Goal: Information Seeking & Learning: Compare options

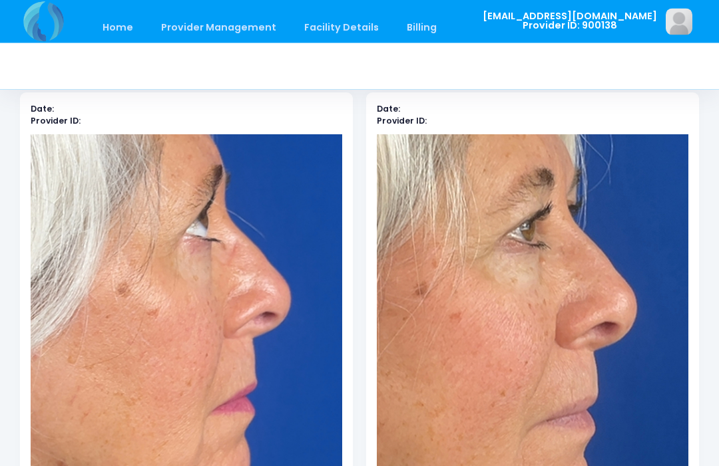
scroll to position [70, 0]
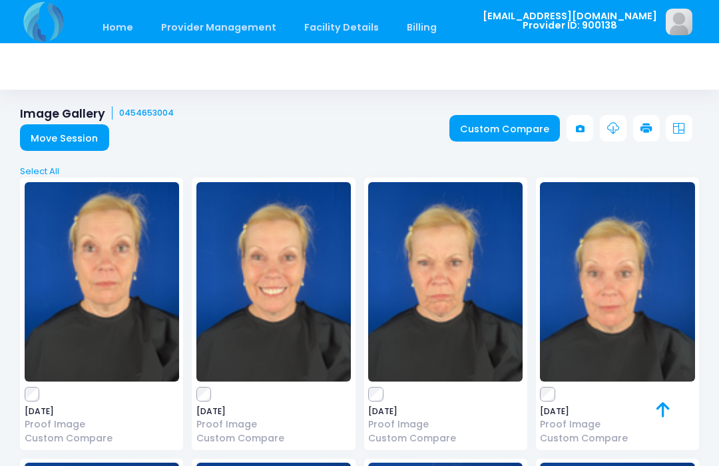
scroll to position [791, 0]
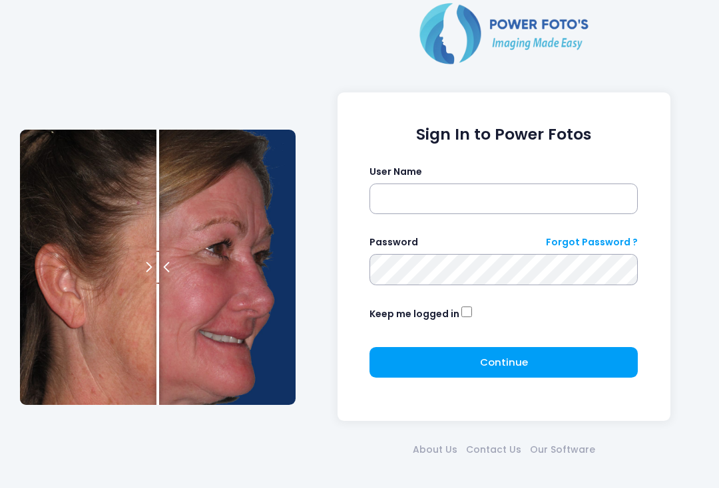
scroll to position [90, 0]
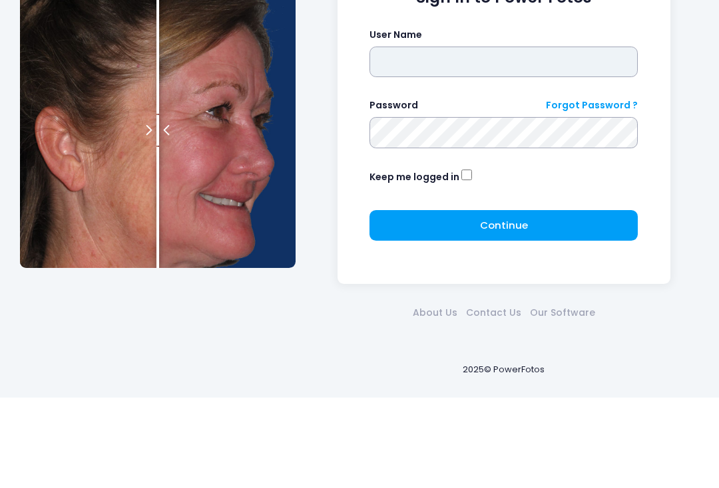
type input "**********"
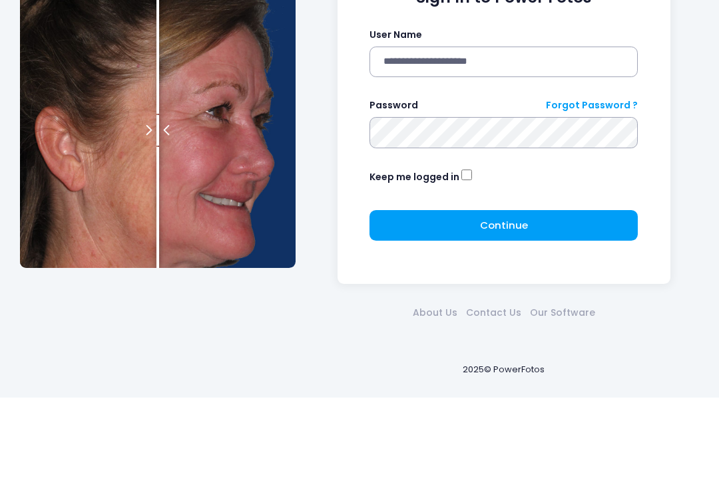
scroll to position [44, 0]
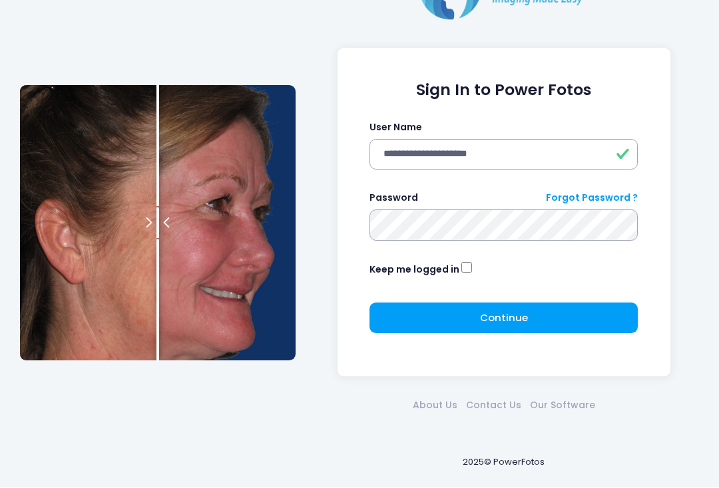
click at [514, 323] on span "Continue" at bounding box center [504, 318] width 48 height 14
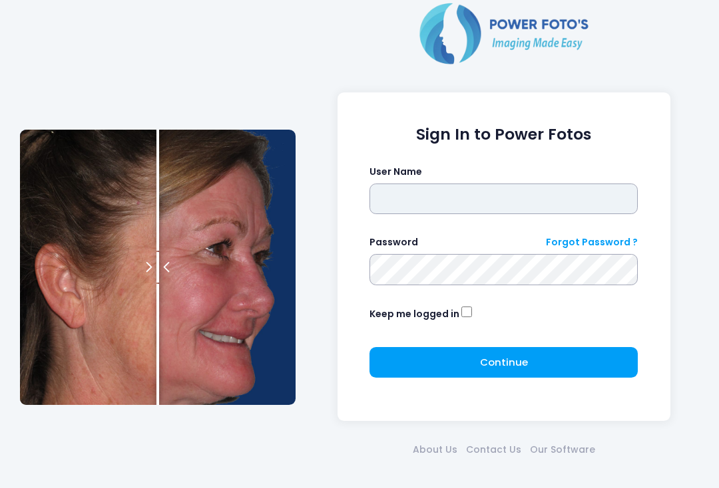
type input "**********"
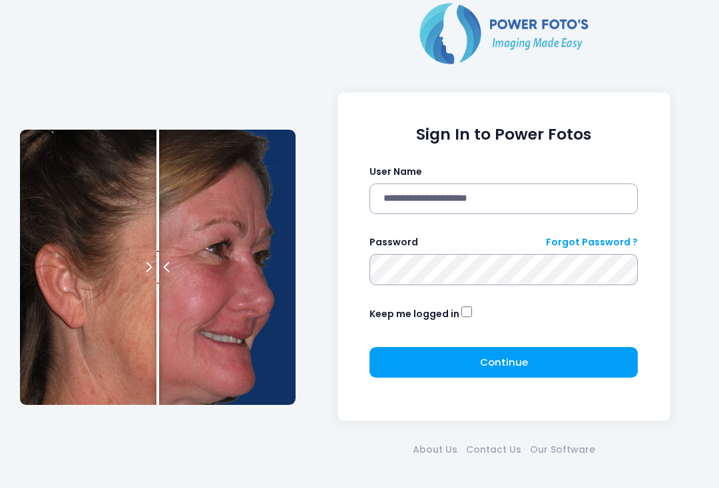
click button "submit" at bounding box center [0, 0] width 0 height 0
click at [524, 360] on span "Continue" at bounding box center [504, 362] width 48 height 14
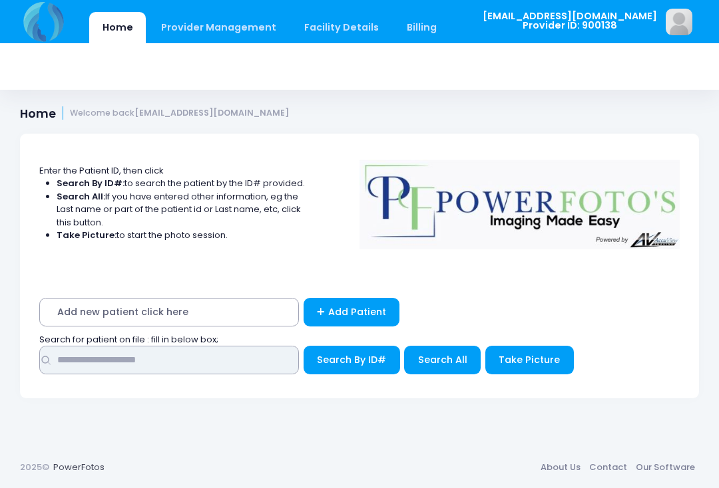
click at [246, 352] on input "text" at bounding box center [169, 360] width 260 height 29
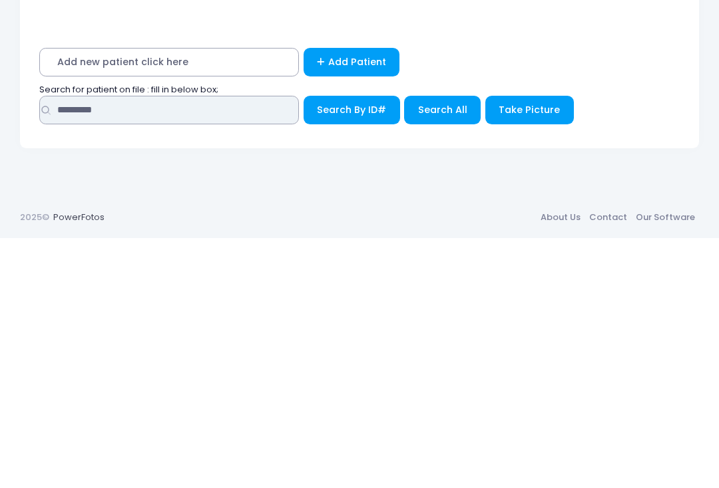
type input "********"
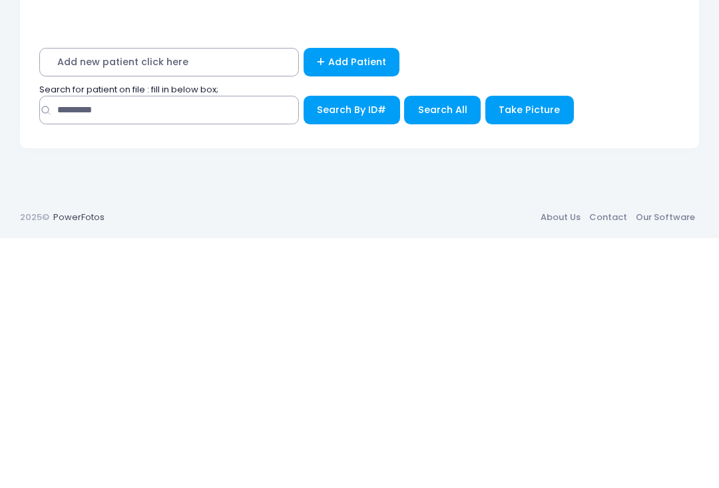
click at [446, 353] on span "Search All" at bounding box center [442, 359] width 49 height 13
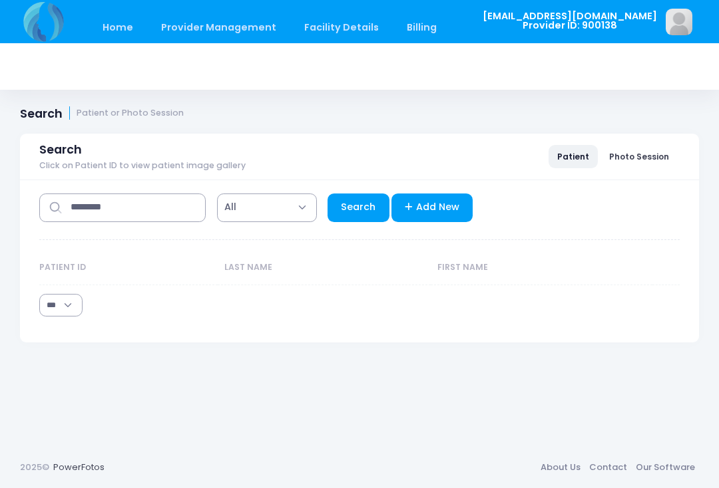
select select "***"
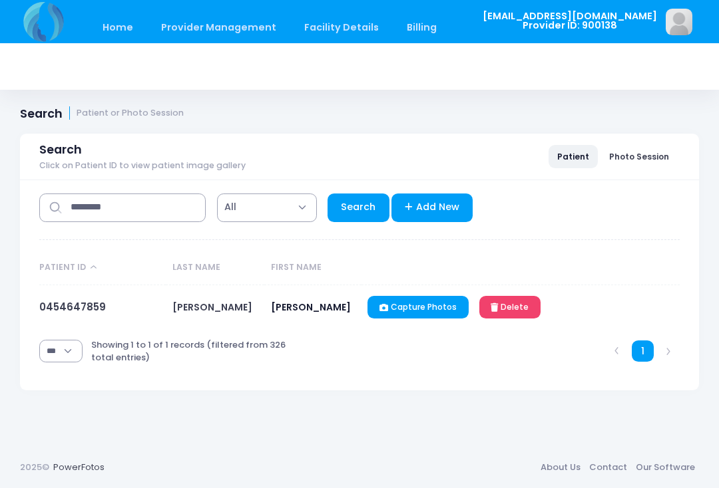
click at [61, 303] on link "0454647859" at bounding box center [72, 307] width 67 height 14
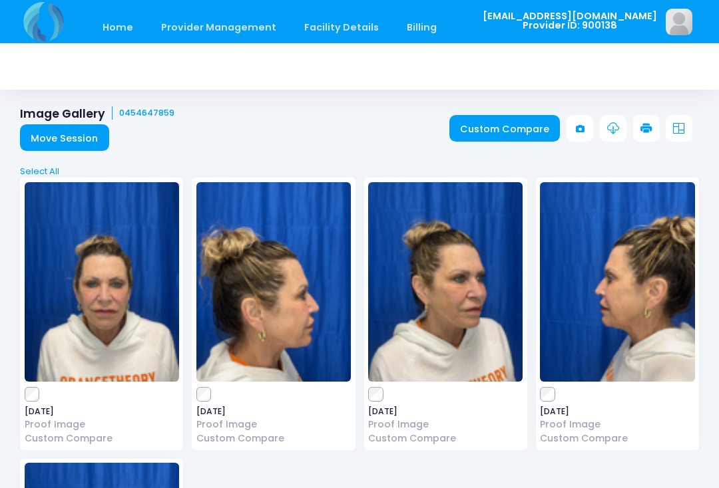
click at [513, 136] on link "Custom Compare" at bounding box center [504, 128] width 111 height 27
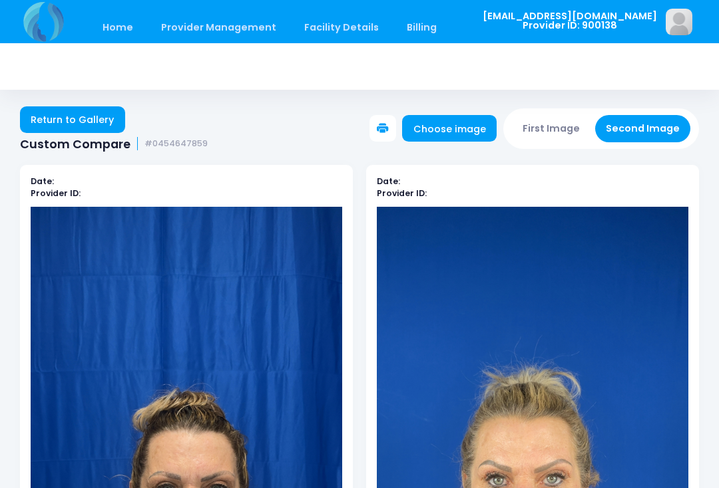
click at [638, 134] on button "Second Image" at bounding box center [643, 128] width 96 height 27
click at [451, 131] on link "Choose image" at bounding box center [449, 128] width 94 height 27
click at [464, 132] on link "Choose image" at bounding box center [449, 128] width 94 height 27
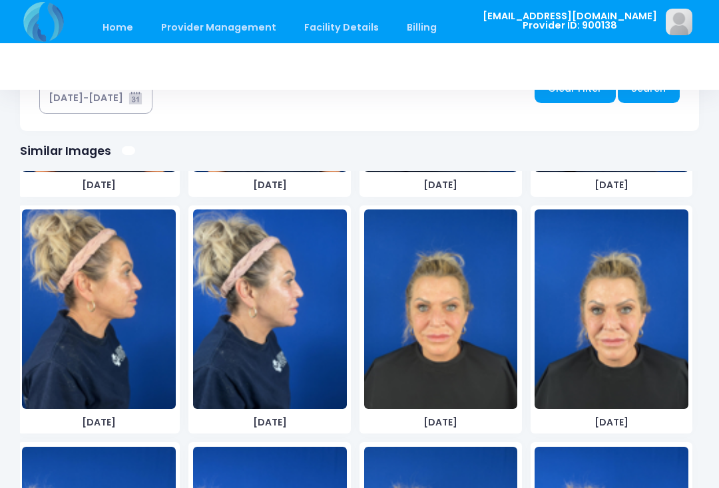
scroll to position [4013, 0]
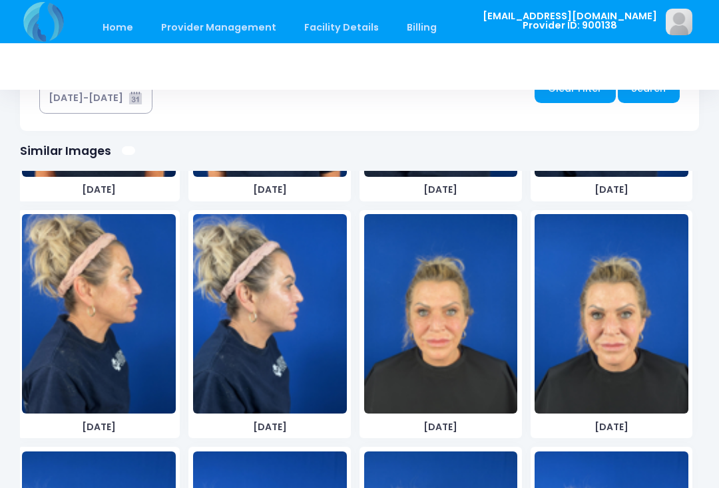
click at [625, 329] on img at bounding box center [611, 314] width 154 height 200
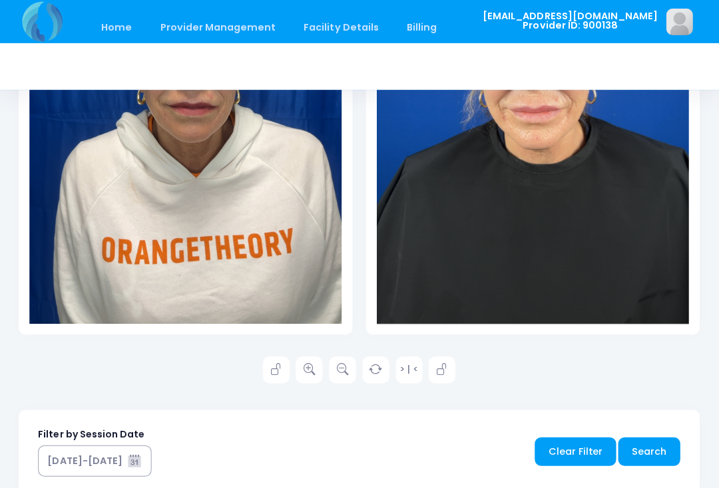
scroll to position [439, 0]
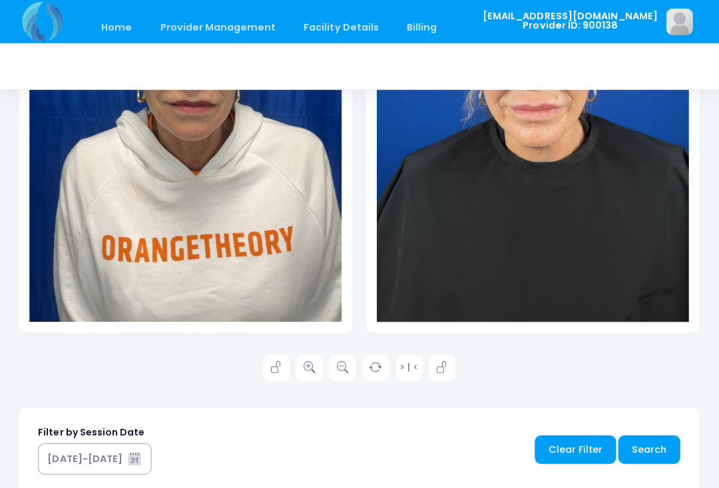
click at [317, 373] on link at bounding box center [309, 367] width 27 height 27
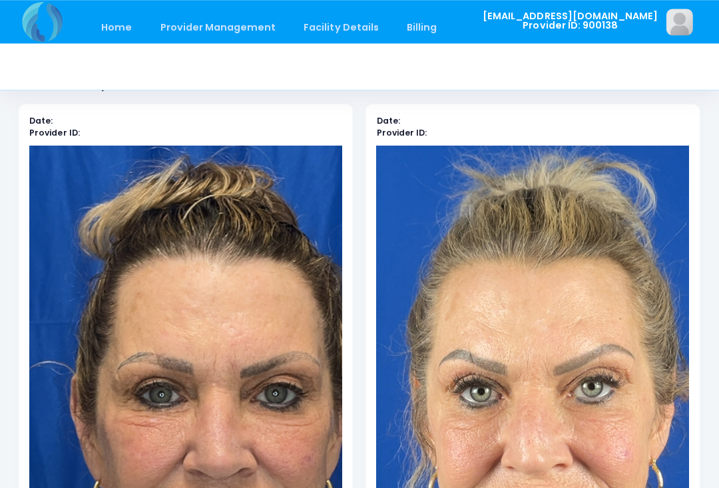
scroll to position [0, 0]
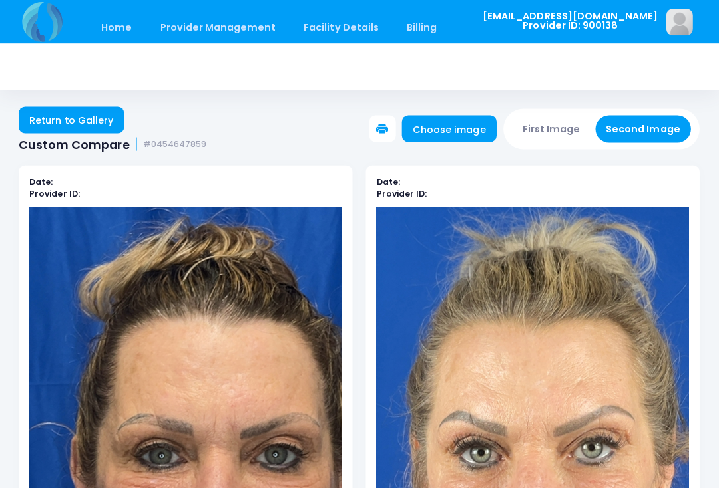
click at [560, 124] on button "First Image" at bounding box center [551, 128] width 79 height 27
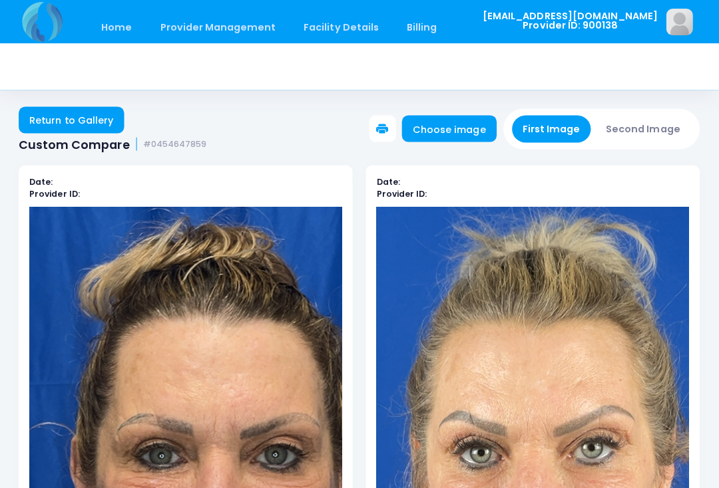
click at [473, 130] on link "Choose image" at bounding box center [449, 128] width 94 height 27
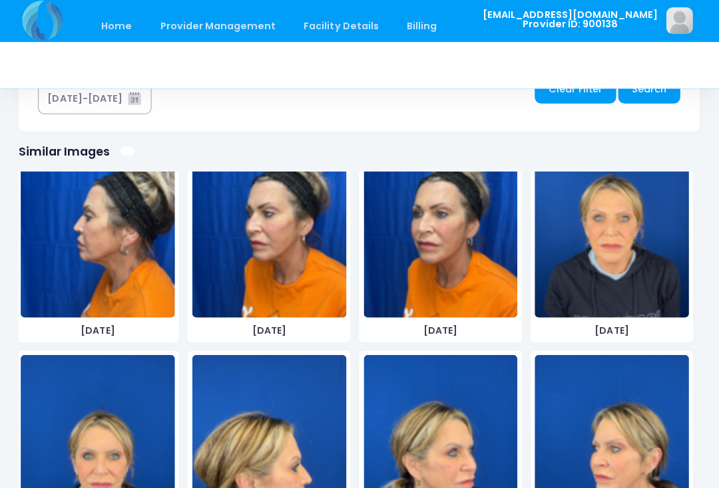
scroll to position [1461, 0]
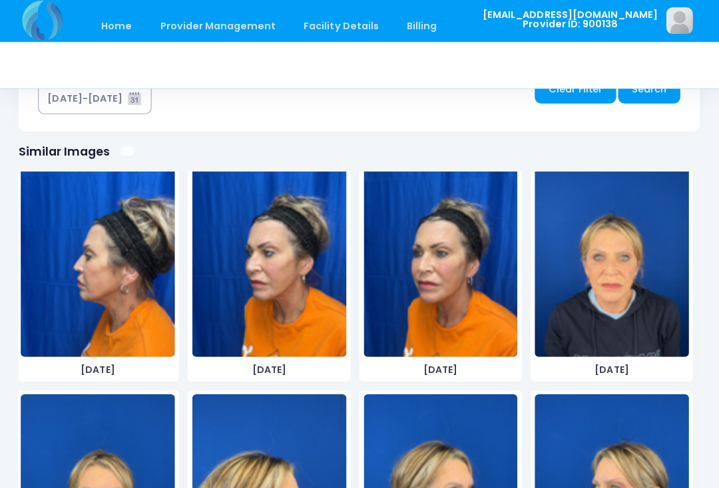
click at [626, 267] on img at bounding box center [611, 258] width 154 height 200
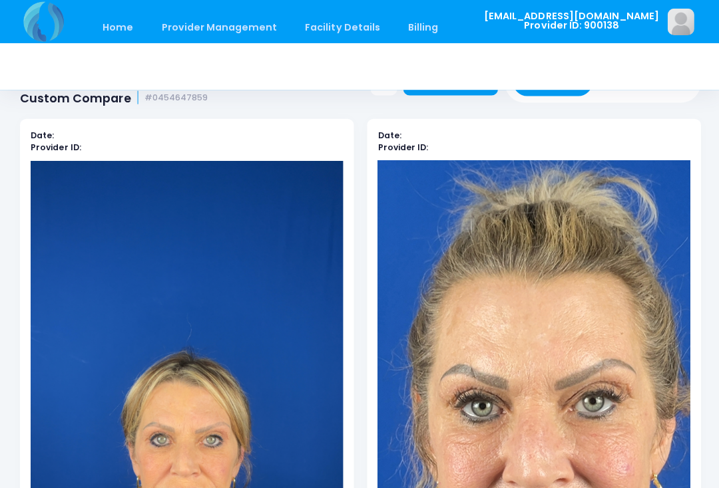
scroll to position [0, 0]
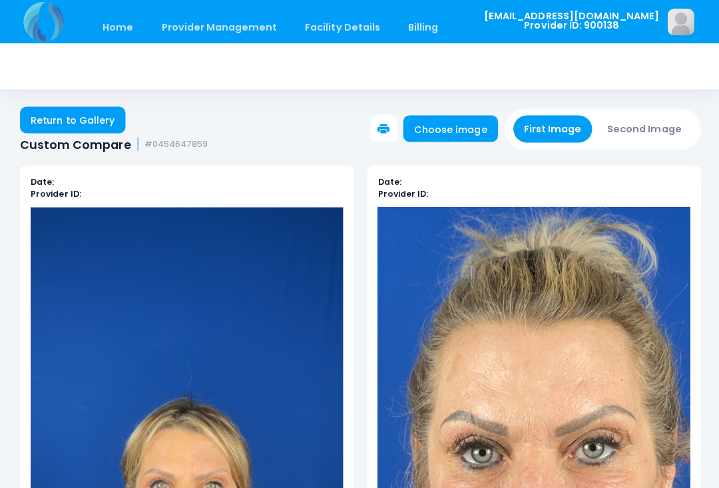
click at [656, 126] on button "Second Image" at bounding box center [643, 128] width 96 height 27
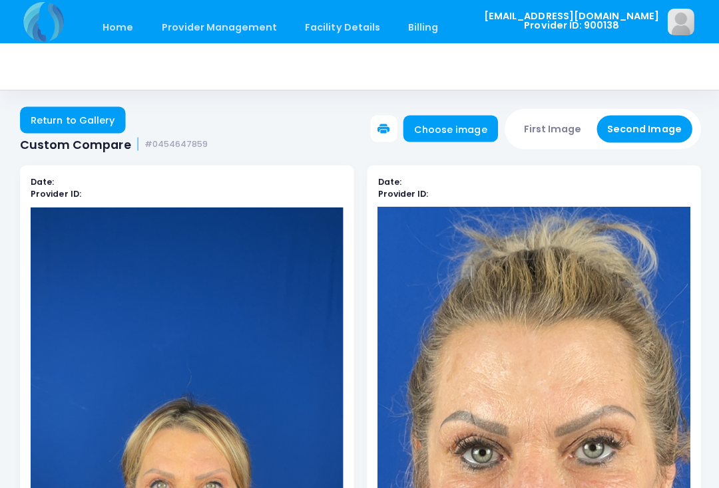
click at [467, 130] on link "Choose image" at bounding box center [449, 128] width 94 height 27
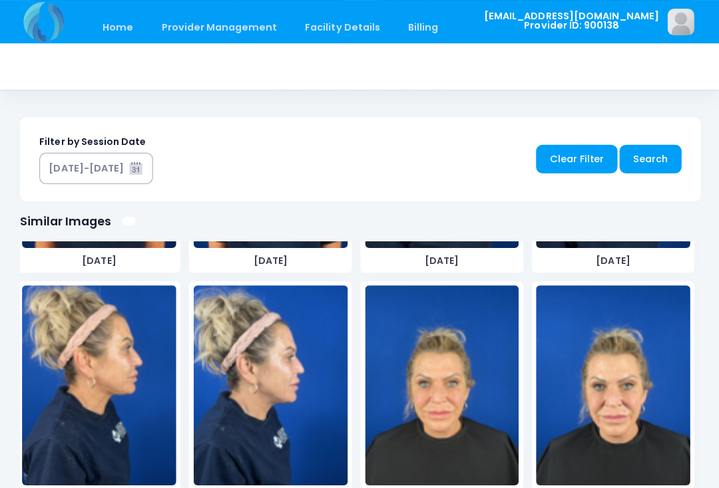
scroll to position [4013, 0]
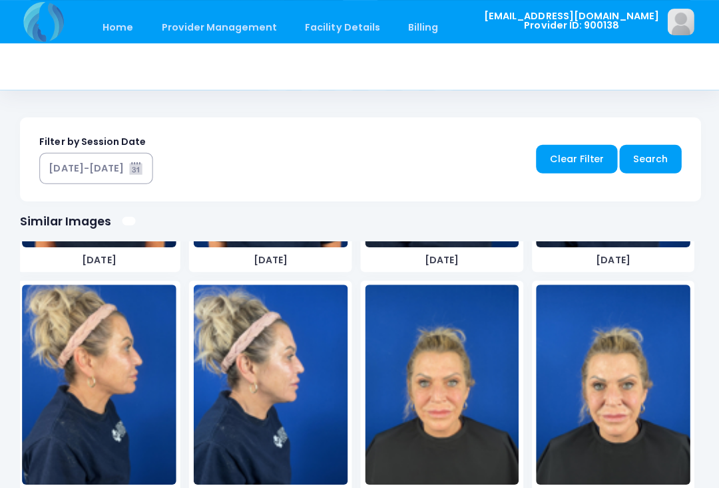
click at [474, 398] on img at bounding box center [441, 384] width 154 height 200
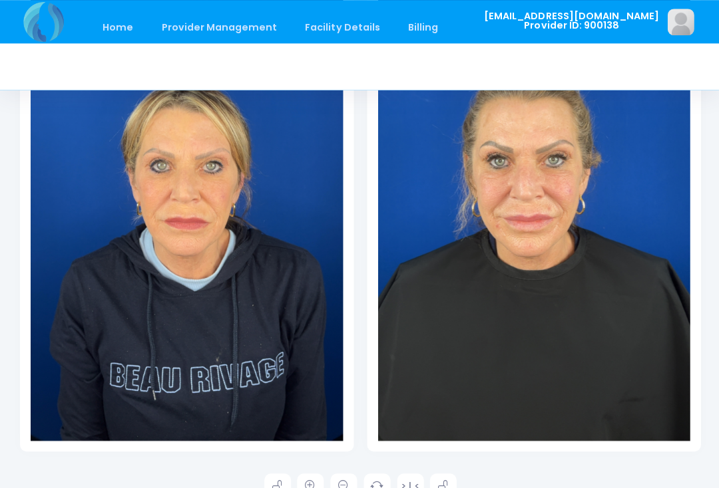
scroll to position [328, 0]
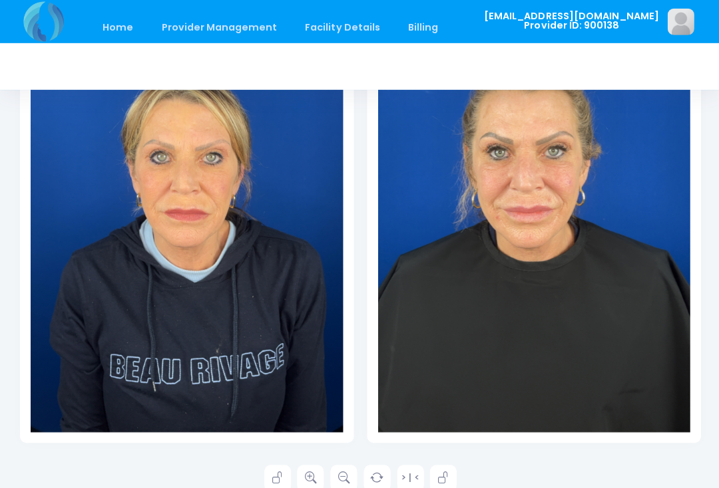
click at [315, 474] on icon at bounding box center [309, 478] width 12 height 12
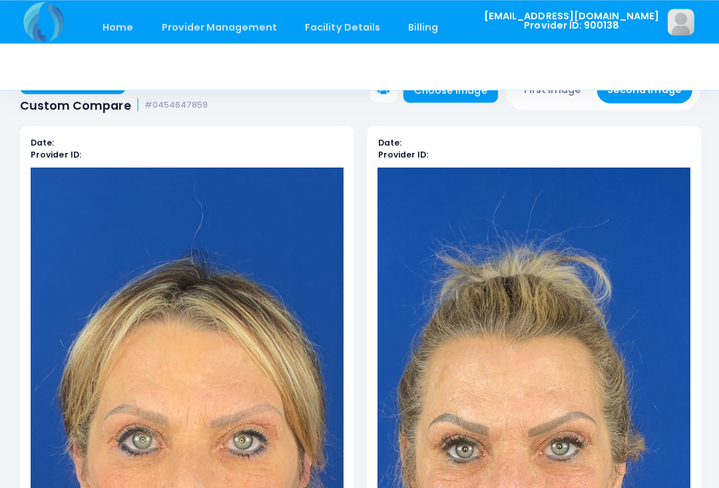
scroll to position [0, 0]
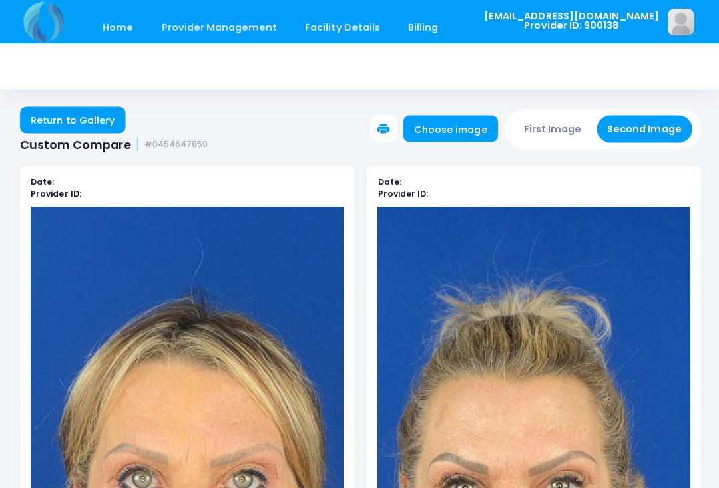
click at [564, 127] on button "First Image" at bounding box center [551, 128] width 79 height 27
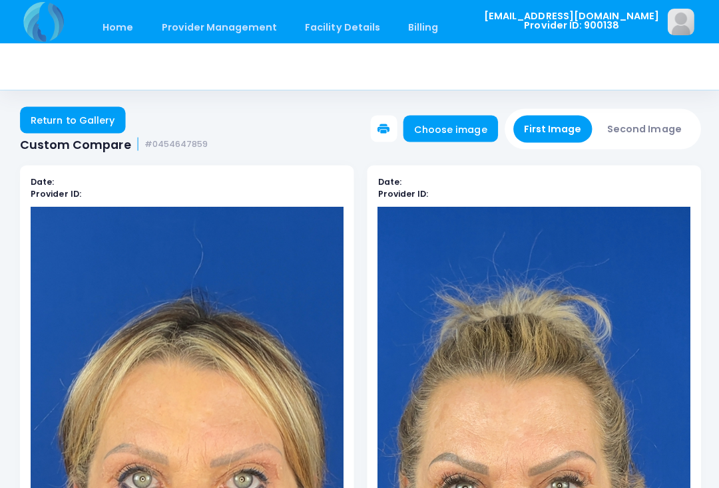
click at [478, 128] on link "Choose image" at bounding box center [449, 128] width 94 height 27
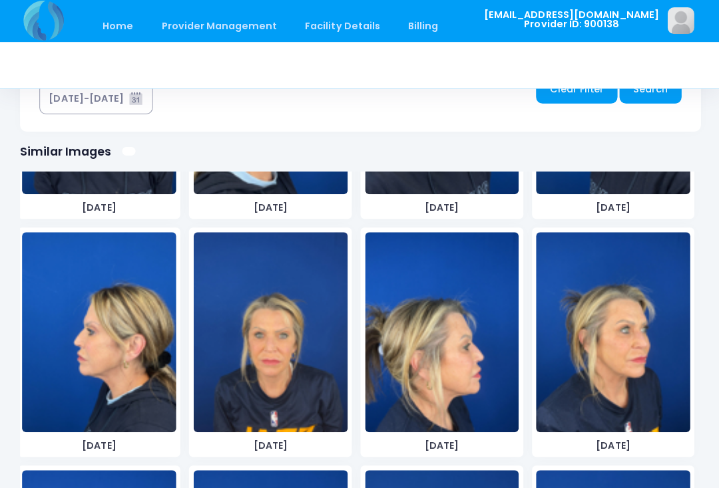
scroll to position [1864, 0]
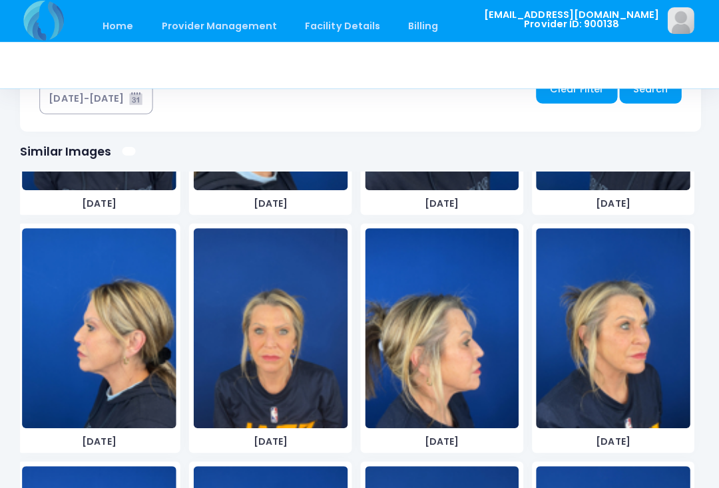
click at [635, 349] on img at bounding box center [611, 329] width 154 height 200
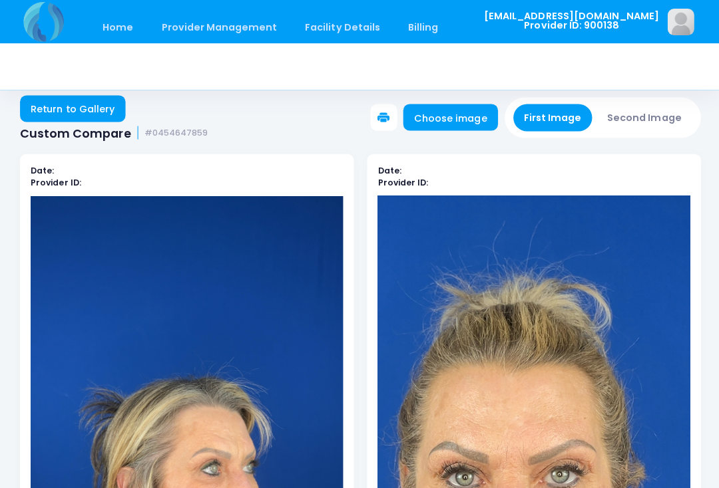
scroll to position [20, 0]
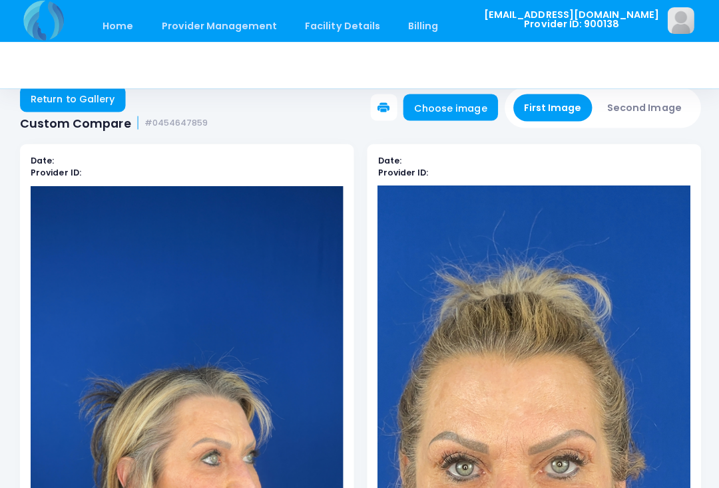
click at [649, 107] on button "Second Image" at bounding box center [643, 108] width 96 height 27
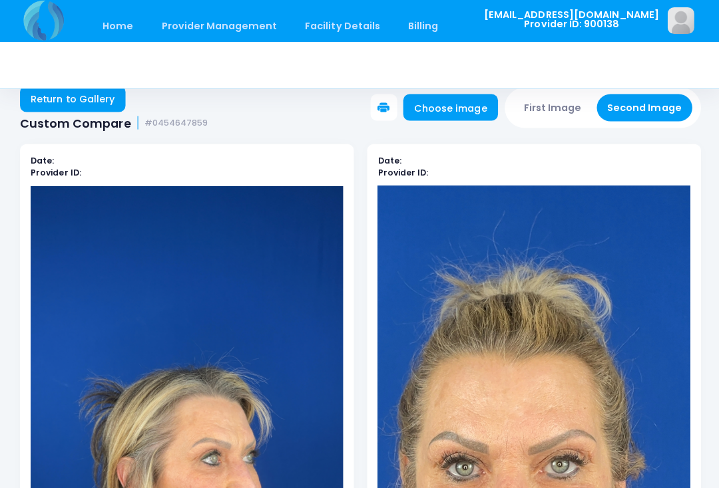
click at [647, 114] on button "Second Image" at bounding box center [643, 108] width 96 height 27
click at [487, 113] on link "Choose image" at bounding box center [449, 108] width 94 height 27
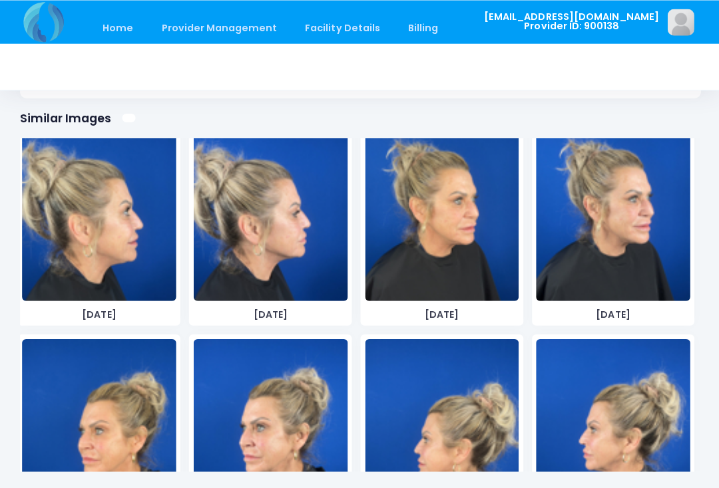
scroll to position [4332, 0]
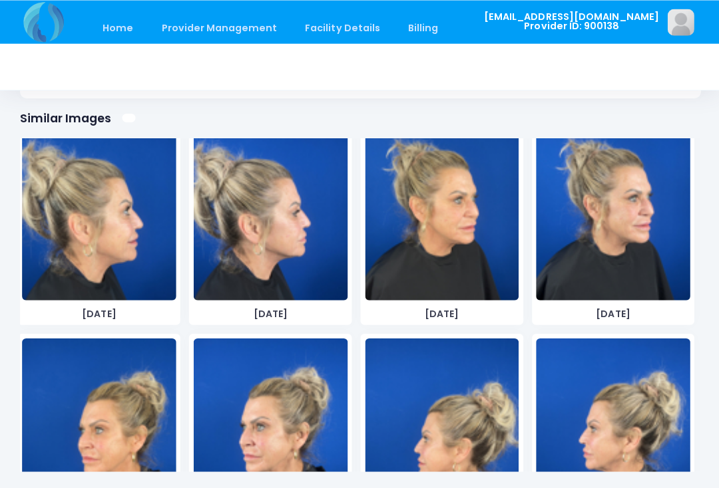
click at [466, 232] on img at bounding box center [441, 200] width 154 height 200
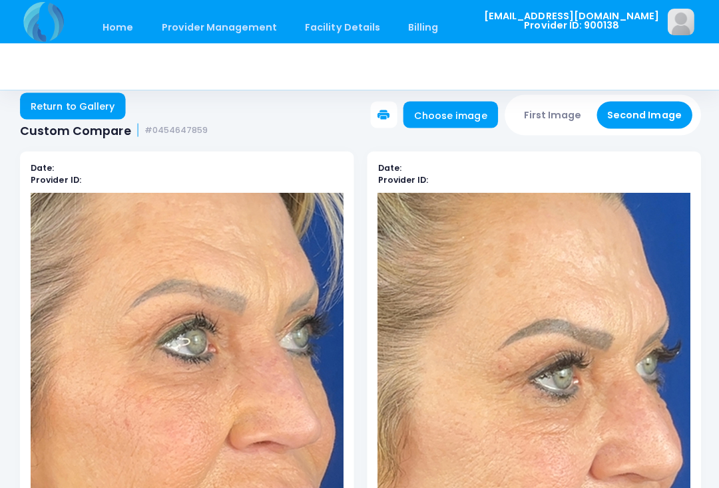
scroll to position [0, 0]
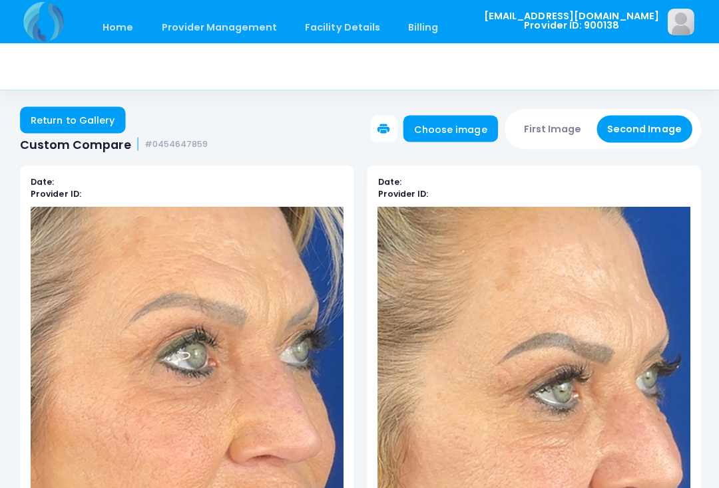
click at [564, 123] on button "First Image" at bounding box center [551, 128] width 79 height 27
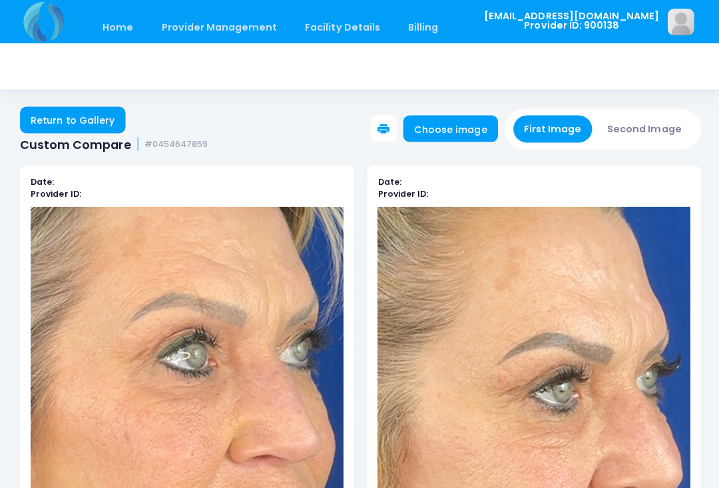
click at [470, 132] on link "Choose image" at bounding box center [449, 128] width 94 height 27
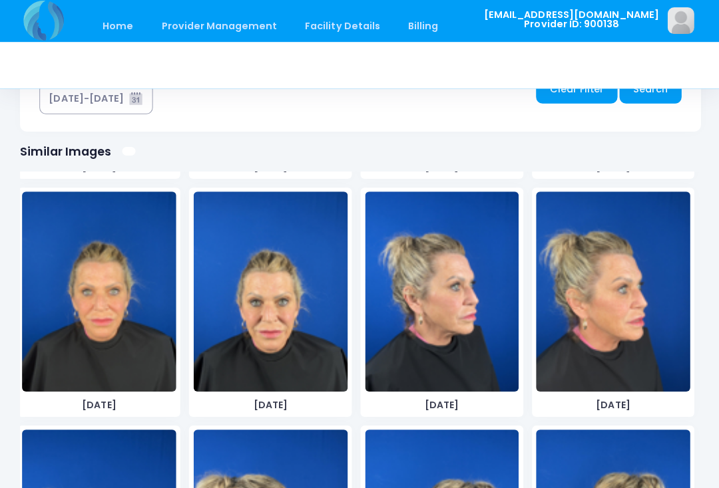
scroll to position [2398, 0]
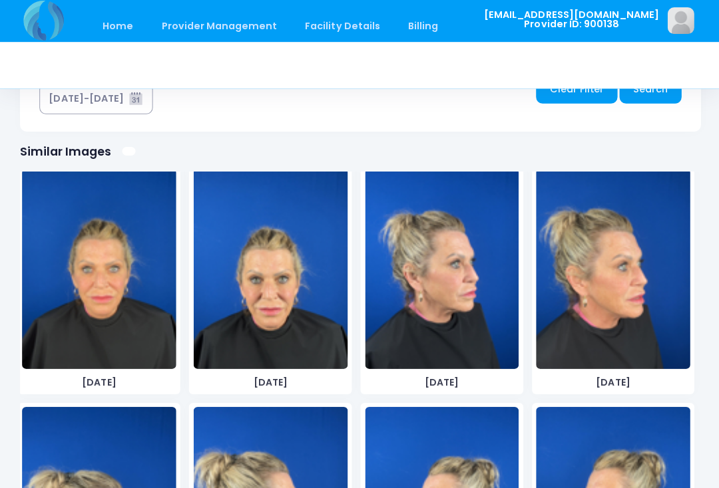
click at [128, 296] on img at bounding box center [99, 270] width 154 height 200
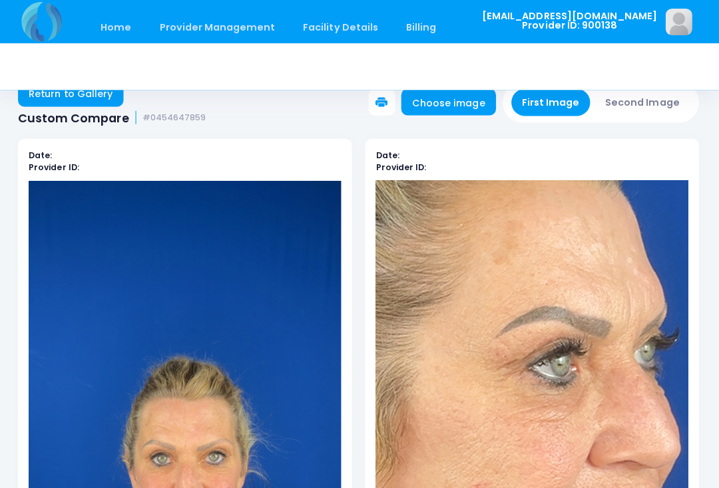
scroll to position [0, 0]
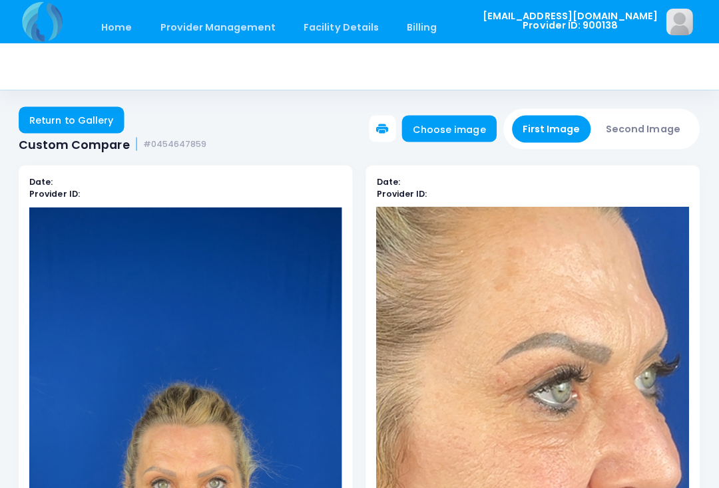
click at [634, 124] on button "Second Image" at bounding box center [643, 128] width 96 height 27
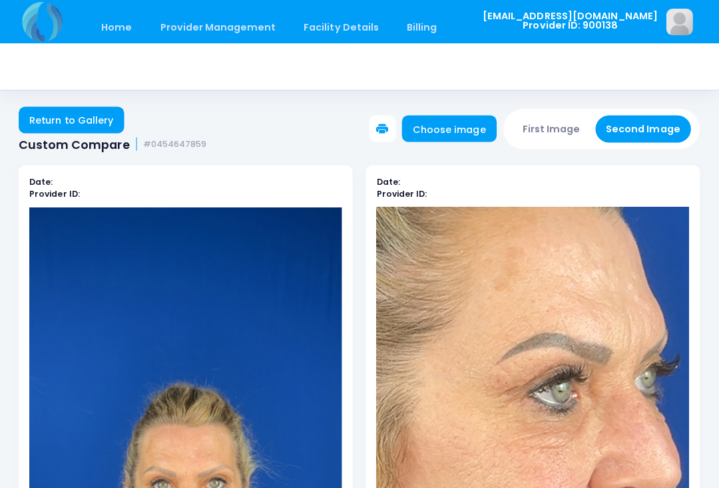
click at [470, 134] on link "Choose image" at bounding box center [449, 128] width 94 height 27
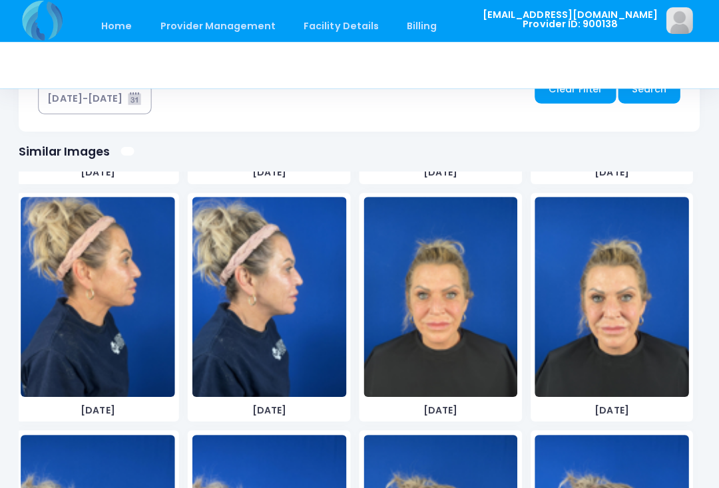
scroll to position [3956, 0]
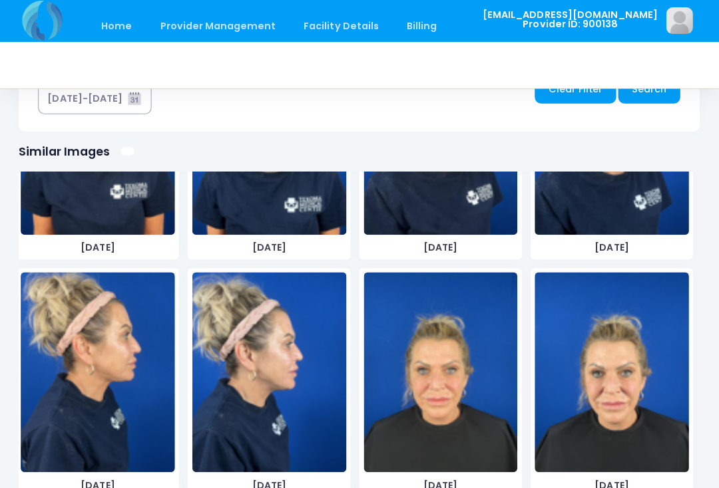
click at [476, 376] on img at bounding box center [441, 373] width 154 height 200
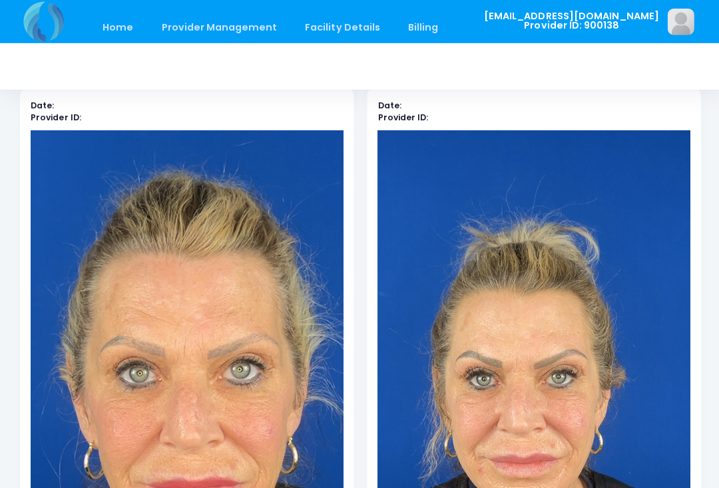
scroll to position [0, 0]
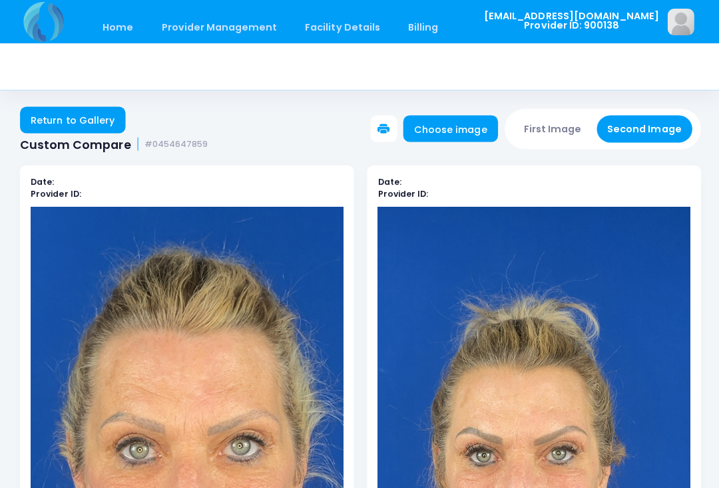
click at [565, 131] on button "First Image" at bounding box center [551, 128] width 79 height 27
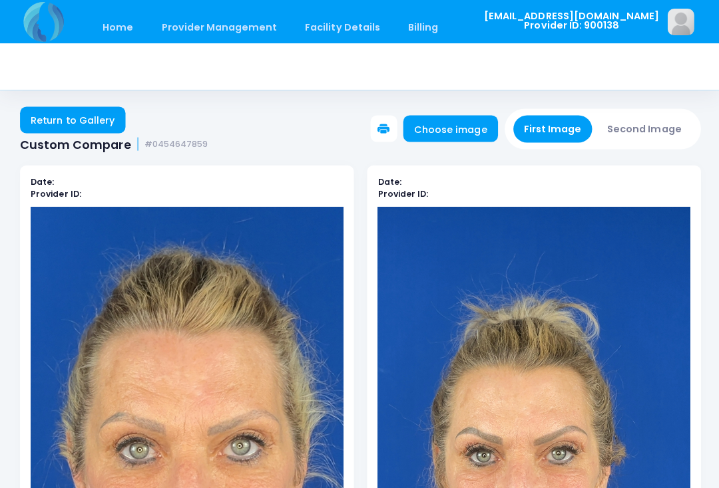
click at [465, 132] on link "Choose image" at bounding box center [449, 128] width 94 height 27
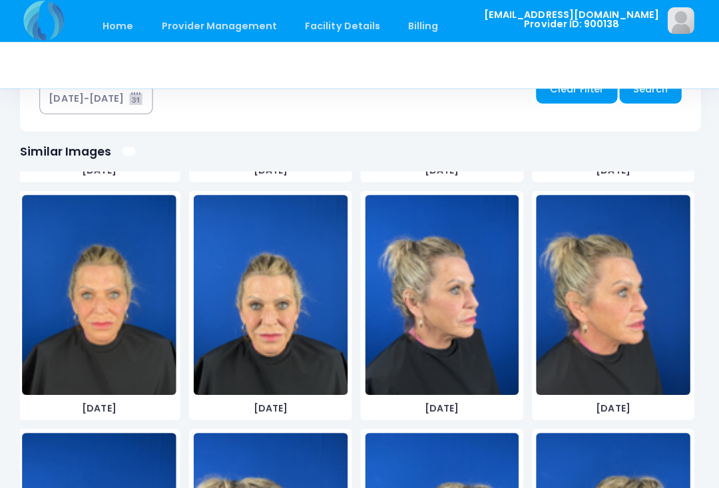
scroll to position [2370, 0]
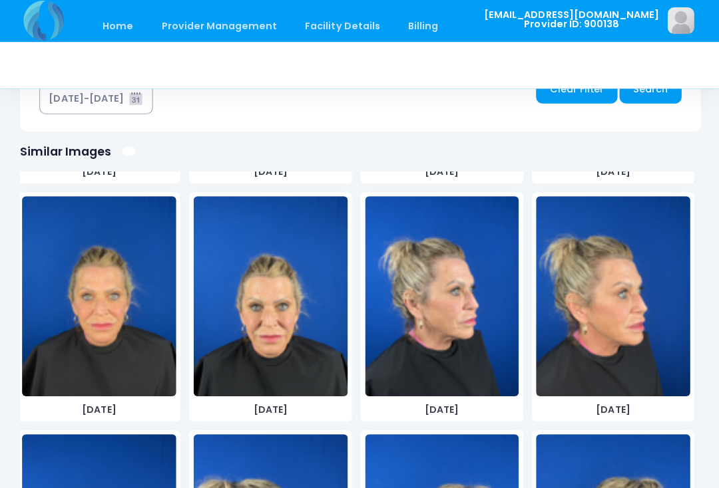
click at [633, 323] on img at bounding box center [611, 297] width 154 height 200
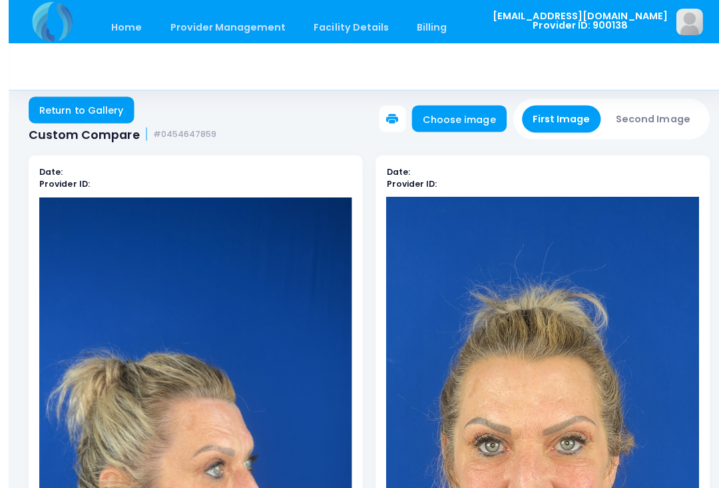
scroll to position [0, 0]
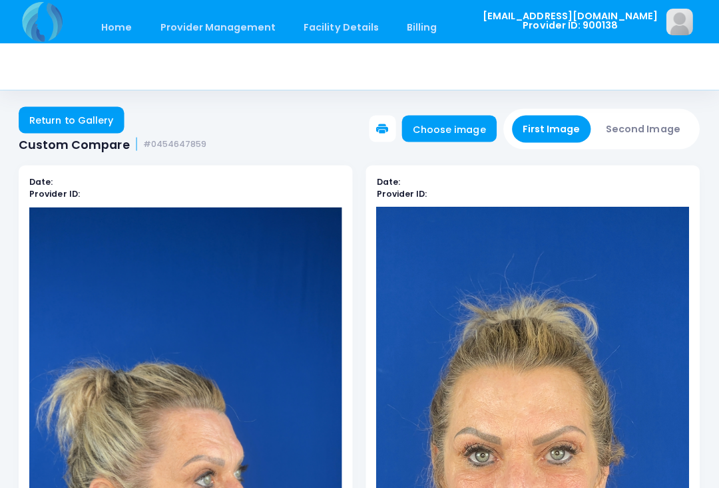
click at [641, 130] on button "Second Image" at bounding box center [643, 128] width 96 height 27
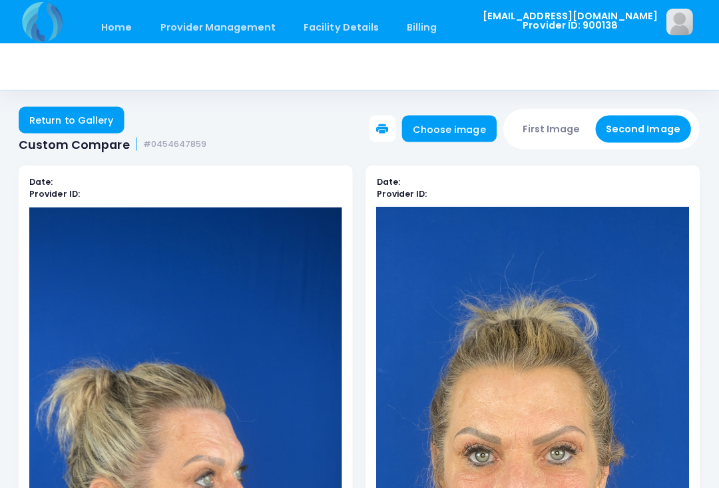
click at [651, 134] on button "Second Image" at bounding box center [643, 128] width 96 height 27
click at [466, 123] on link "Choose image" at bounding box center [449, 128] width 94 height 27
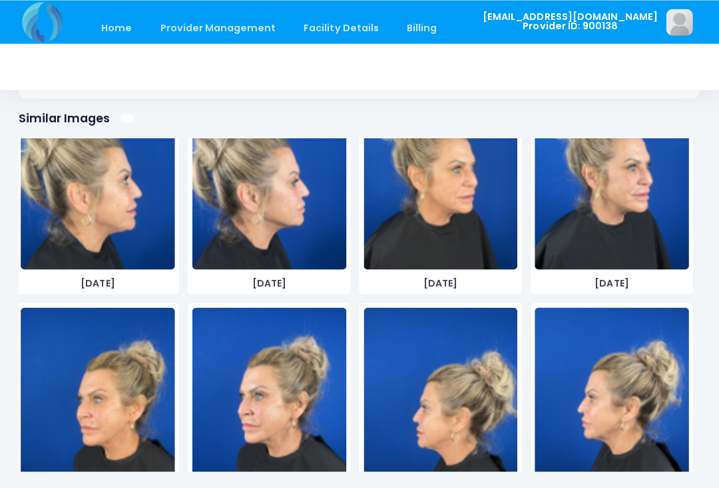
scroll to position [4311, 0]
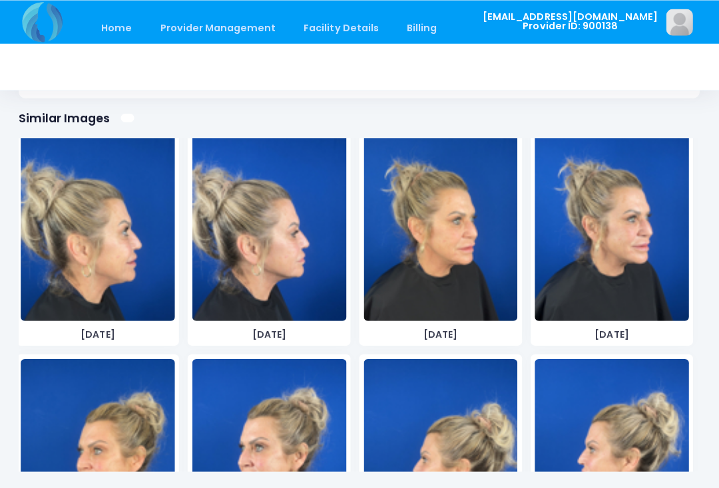
click at [474, 265] on img at bounding box center [441, 220] width 154 height 200
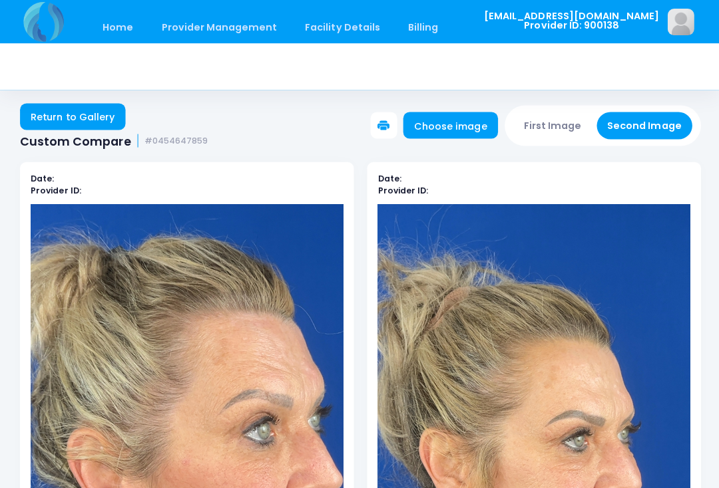
scroll to position [0, 0]
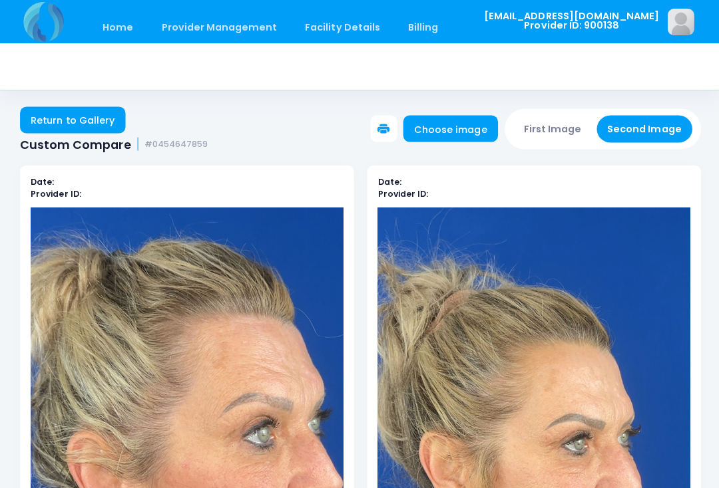
click at [556, 132] on button "First Image" at bounding box center [551, 128] width 79 height 27
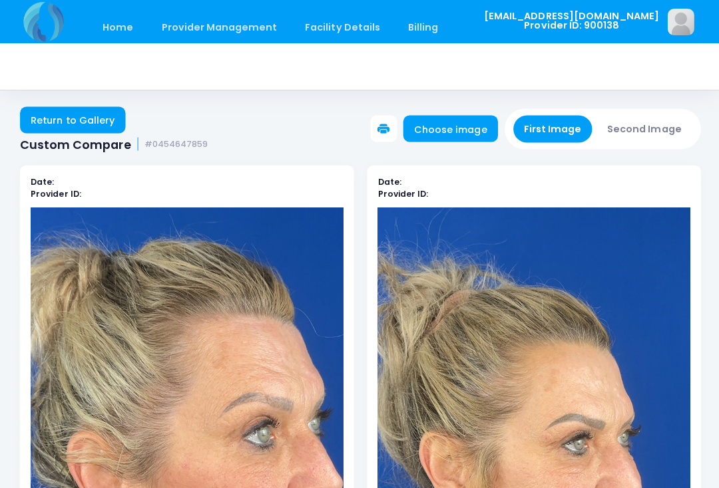
click at [473, 127] on link "Choose image" at bounding box center [449, 128] width 94 height 27
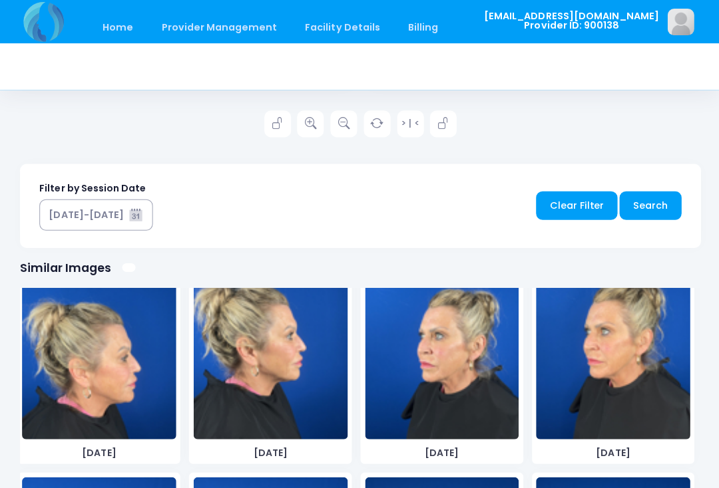
scroll to position [2676, 0]
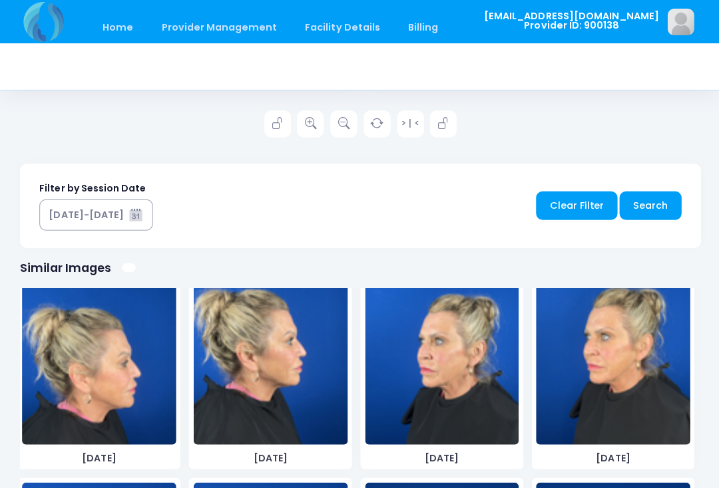
click at [136, 394] on img at bounding box center [99, 344] width 154 height 200
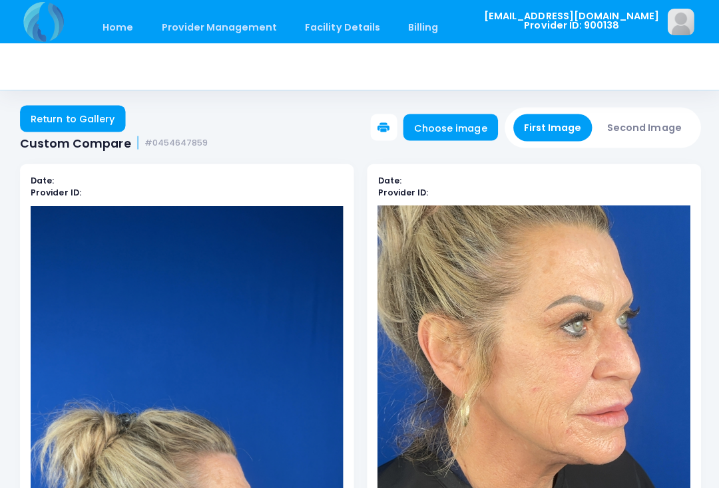
scroll to position [0, 0]
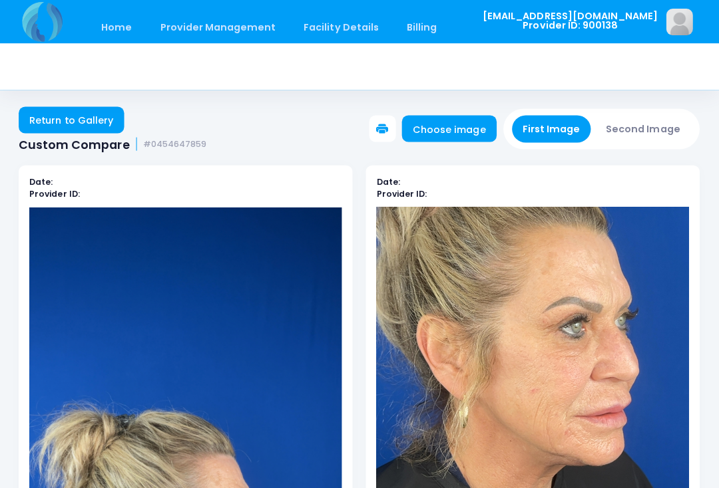
click at [645, 133] on button "Second Image" at bounding box center [643, 128] width 96 height 27
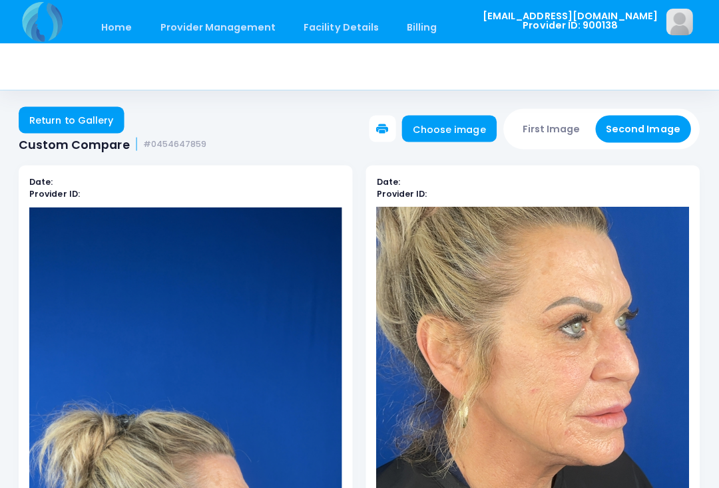
click at [456, 124] on link "Choose image" at bounding box center [449, 128] width 94 height 27
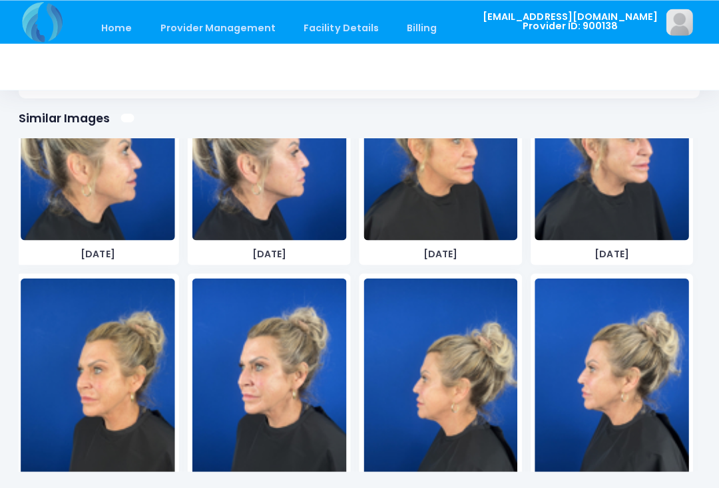
scroll to position [4328, 0]
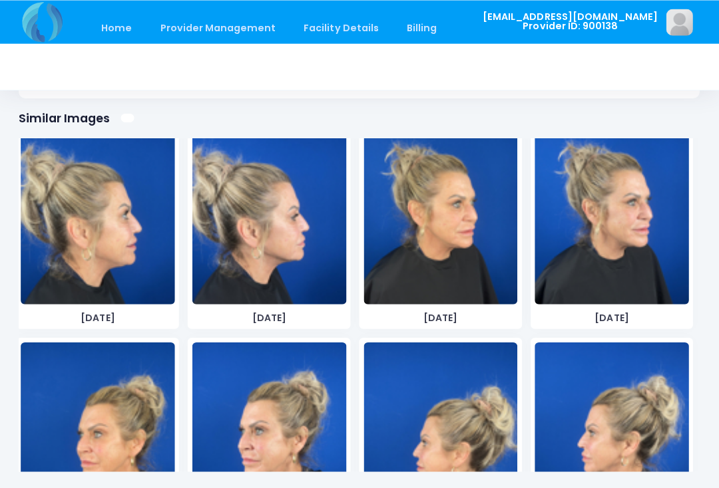
click at [130, 230] on img at bounding box center [99, 204] width 154 height 200
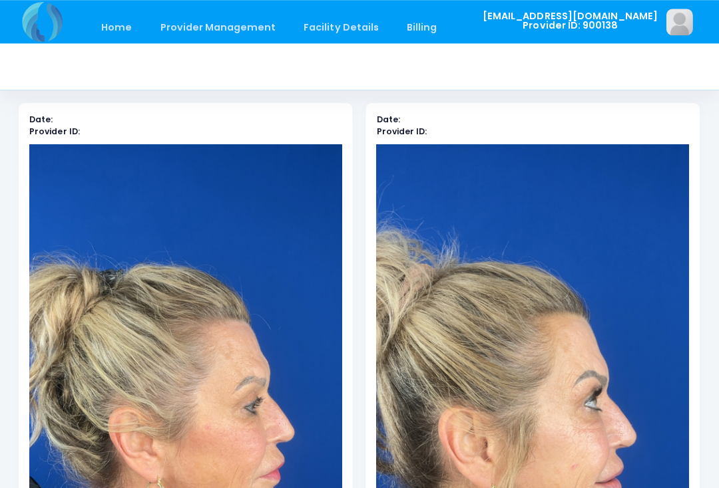
scroll to position [0, 0]
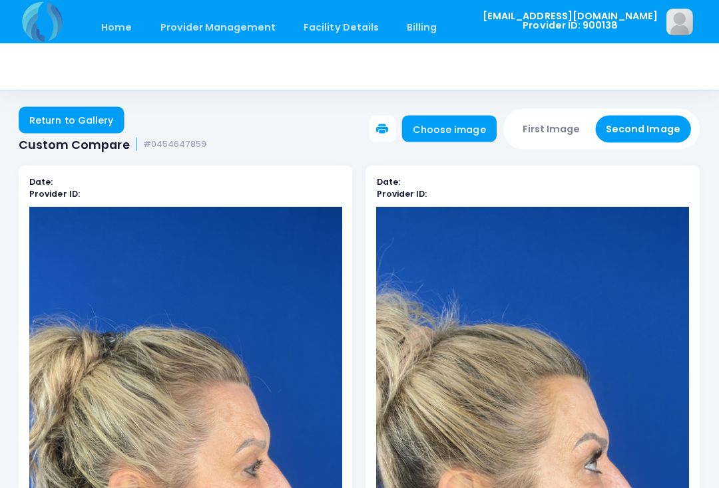
click at [558, 126] on button "First Image" at bounding box center [551, 128] width 79 height 27
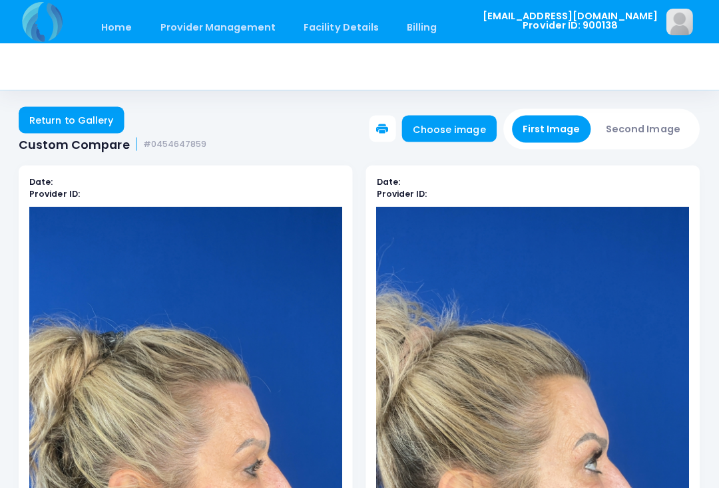
click at [461, 130] on link "Choose image" at bounding box center [449, 128] width 94 height 27
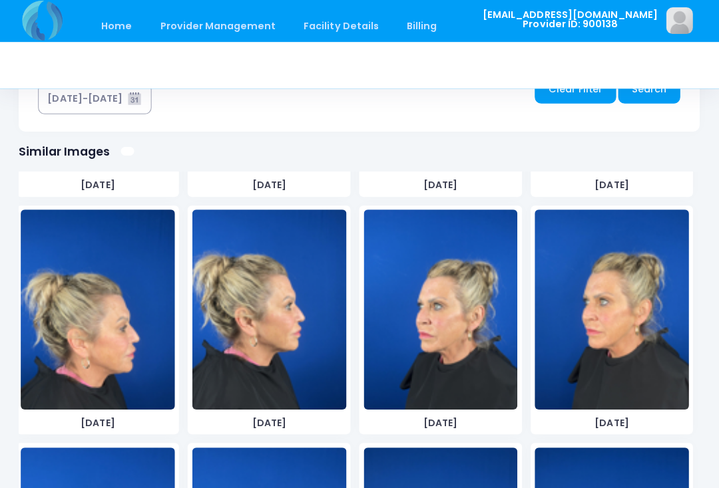
scroll to position [2595, 0]
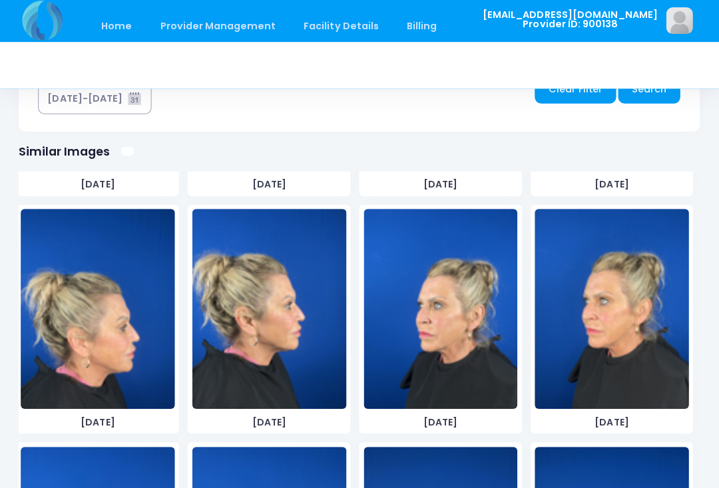
click at [136, 367] on img at bounding box center [99, 310] width 154 height 200
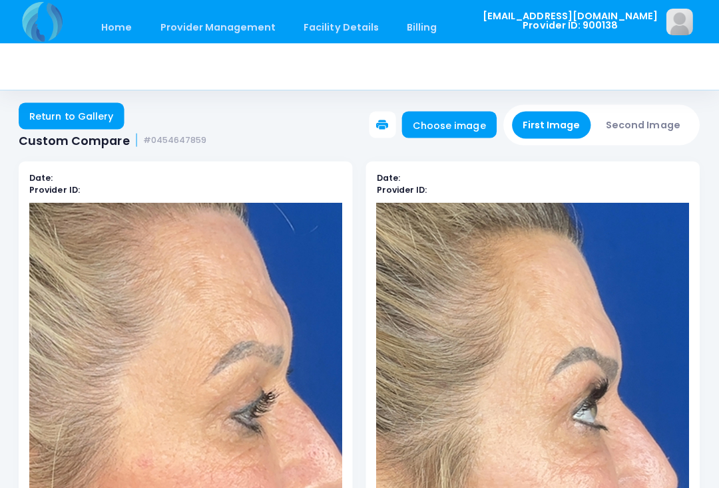
scroll to position [0, 0]
